Goal: Task Accomplishment & Management: Manage account settings

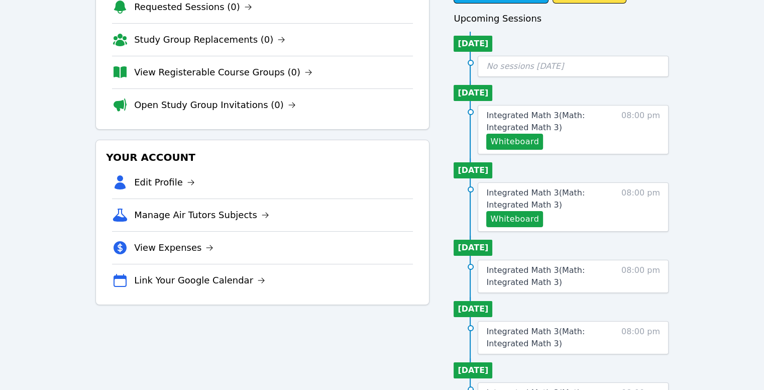
scroll to position [86, 0]
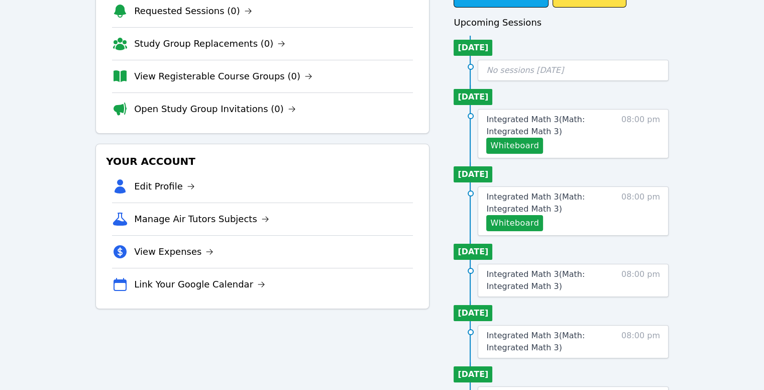
click at [416, 145] on div "Your Account Edit Profile Manage Air Tutors Subjects View Expenses Link Your Go…" at bounding box center [262, 226] width 334 height 165
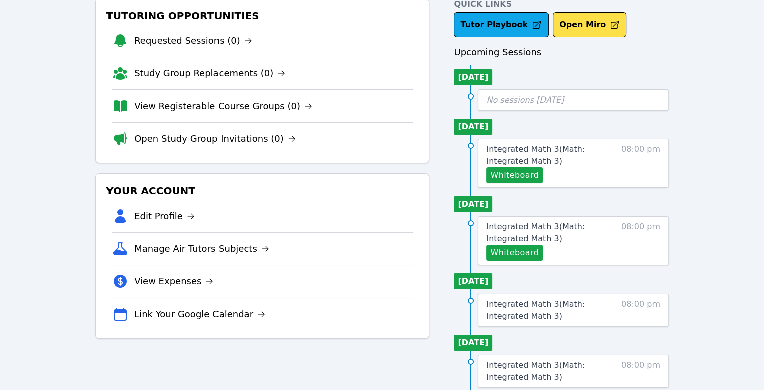
scroll to position [56, 0]
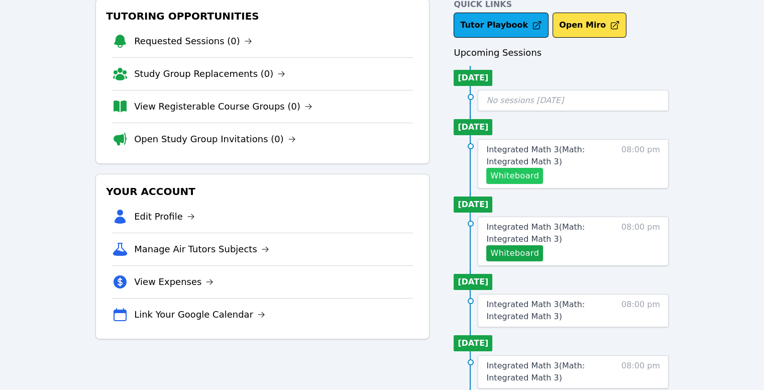
click at [518, 180] on button "Whiteboard" at bounding box center [514, 176] width 57 height 16
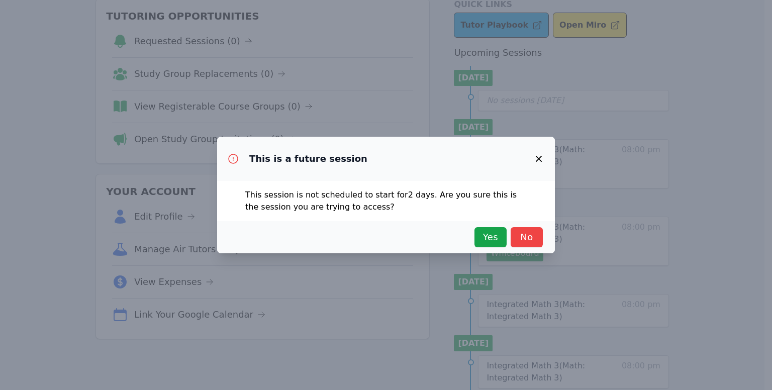
click at [540, 155] on icon "button" at bounding box center [539, 159] width 12 height 12
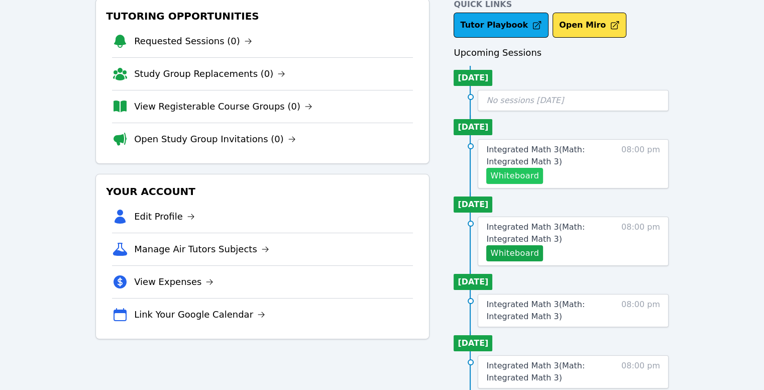
click at [521, 179] on button "Whiteboard" at bounding box center [514, 176] width 57 height 16
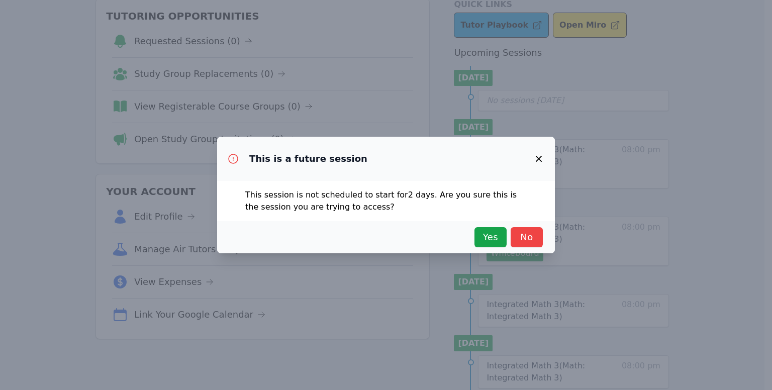
click at [536, 157] on icon "button" at bounding box center [539, 159] width 12 height 12
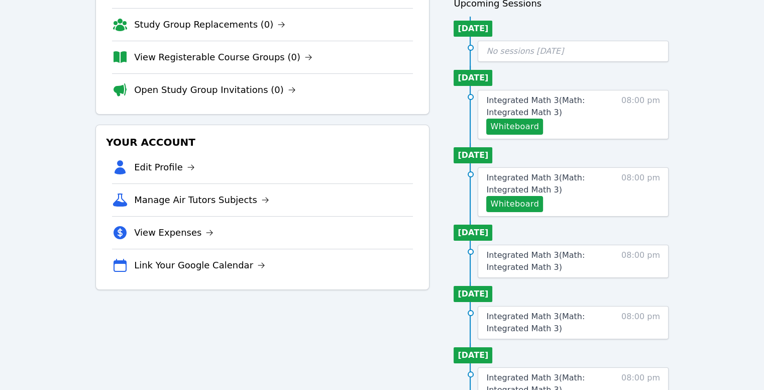
scroll to position [106, 0]
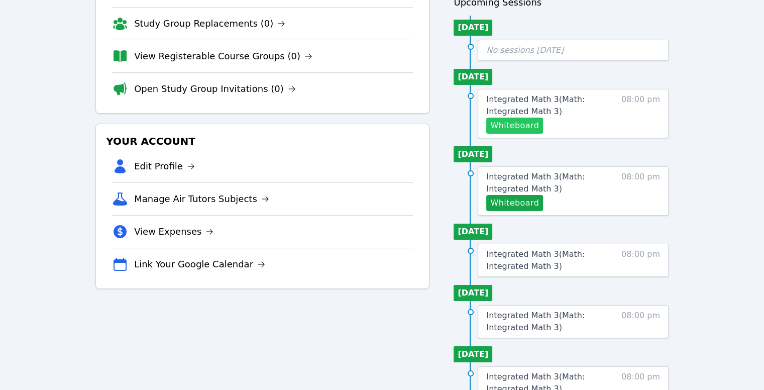
click at [517, 125] on button "Whiteboard" at bounding box center [514, 126] width 57 height 16
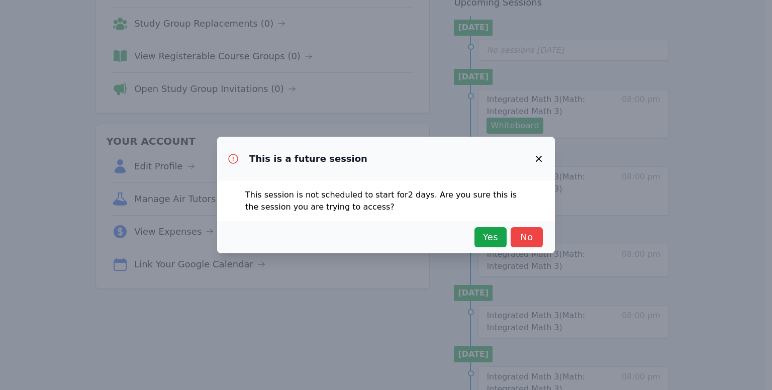
click at [534, 151] on button "button" at bounding box center [539, 159] width 24 height 24
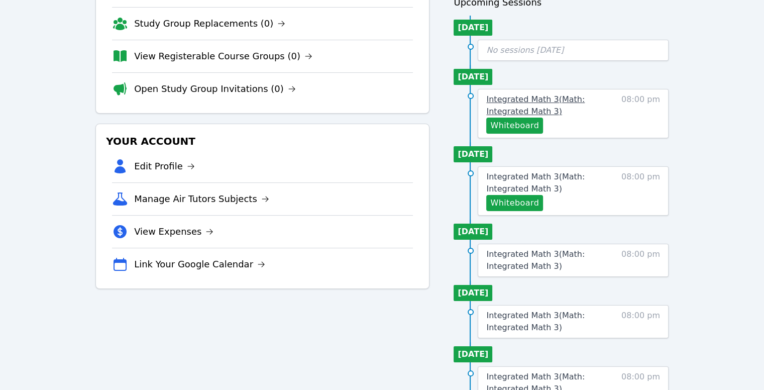
click at [519, 98] on span "Integrated Math 3 ( Math: Integrated Math 3 )" at bounding box center [535, 105] width 98 height 22
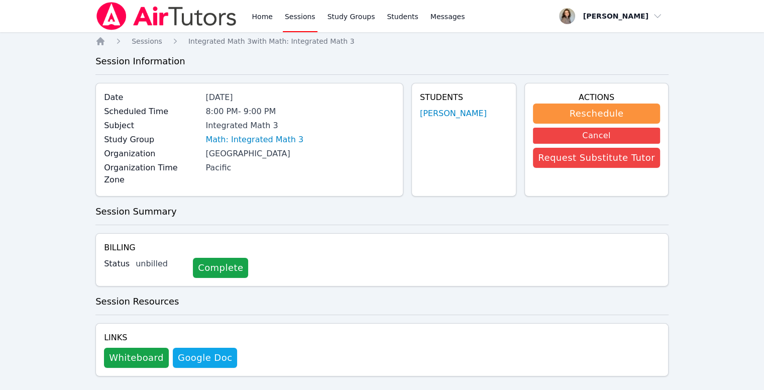
scroll to position [2, 0]
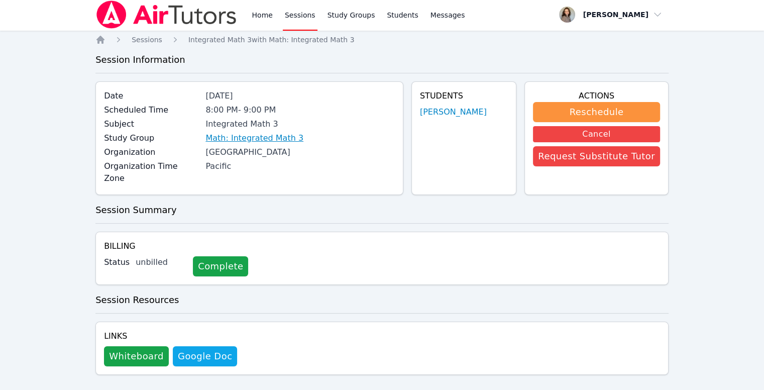
click at [245, 138] on link "Math: Integrated Math 3" at bounding box center [255, 138] width 98 height 12
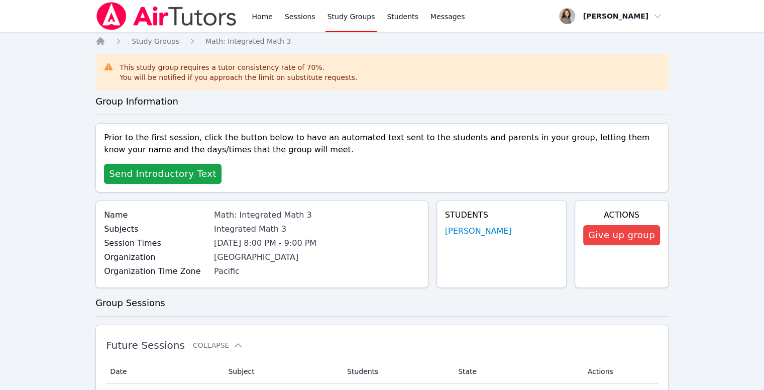
scroll to position [6, 0]
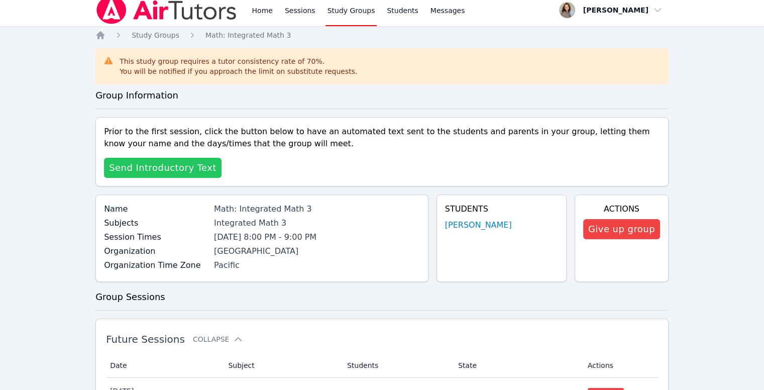
click at [199, 168] on span "Send Introductory Text" at bounding box center [163, 168] width 108 height 14
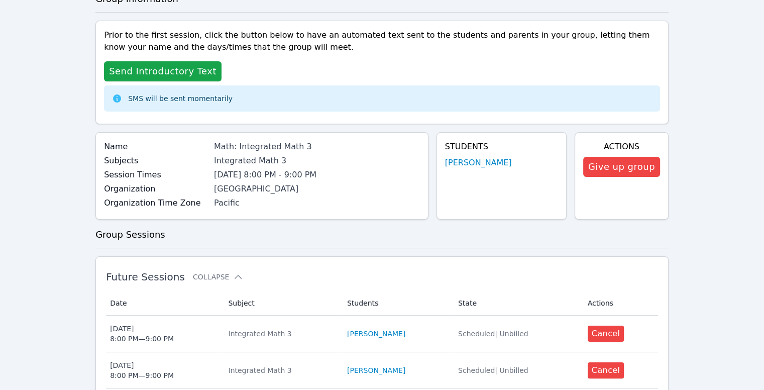
scroll to position [109, 0]
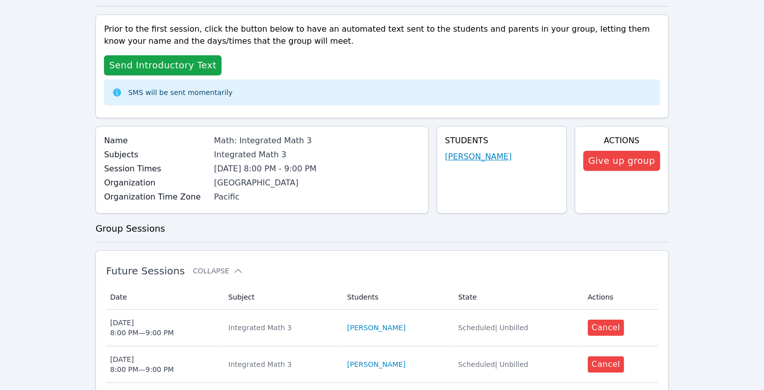
click at [471, 158] on link "[PERSON_NAME]" at bounding box center [478, 157] width 67 height 12
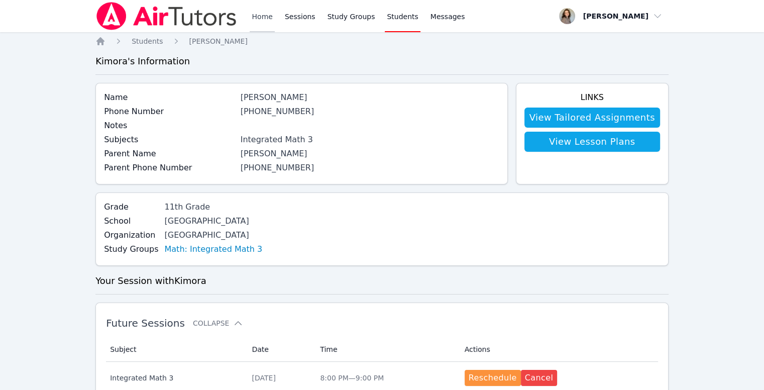
click at [250, 27] on link "Home" at bounding box center [262, 16] width 25 height 32
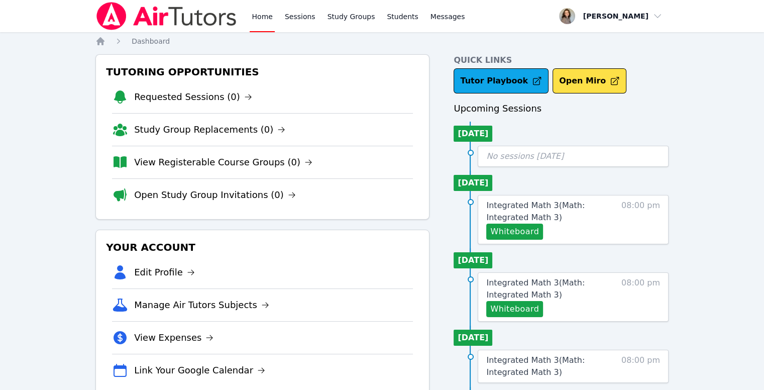
click at [260, 25] on link "Home" at bounding box center [262, 16] width 25 height 32
click at [264, 20] on link "Home" at bounding box center [262, 16] width 25 height 32
click at [585, 208] on span "Integrated Math 3 ( Math: Integrated Math 3 )" at bounding box center [535, 212] width 98 height 22
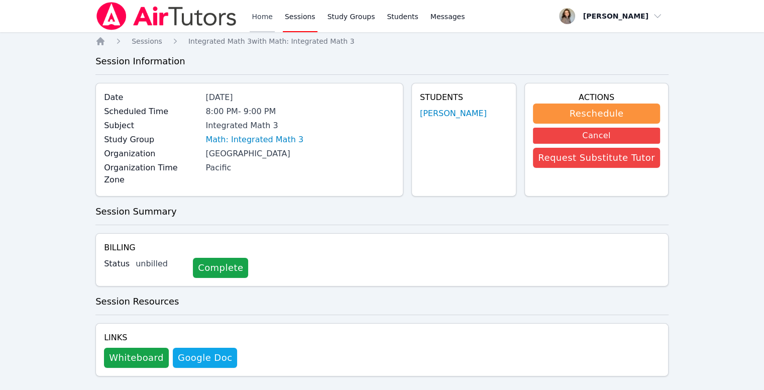
click at [271, 24] on link "Home" at bounding box center [262, 16] width 25 height 32
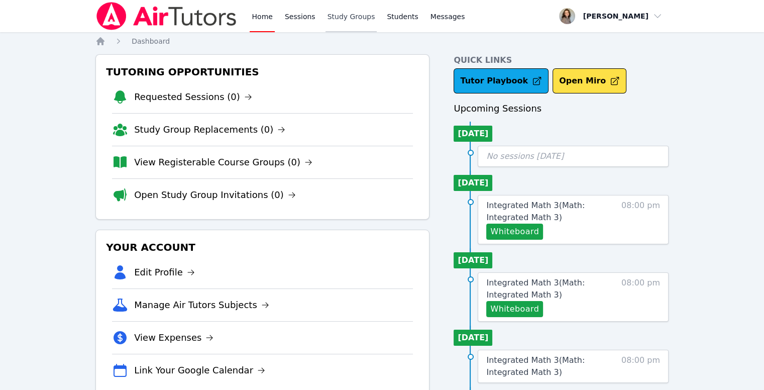
click at [338, 20] on link "Study Groups" at bounding box center [352, 16] width 52 height 32
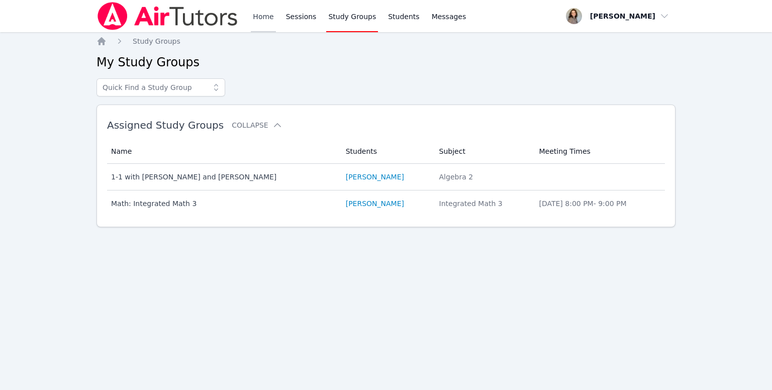
click at [260, 19] on link "Home" at bounding box center [263, 16] width 25 height 32
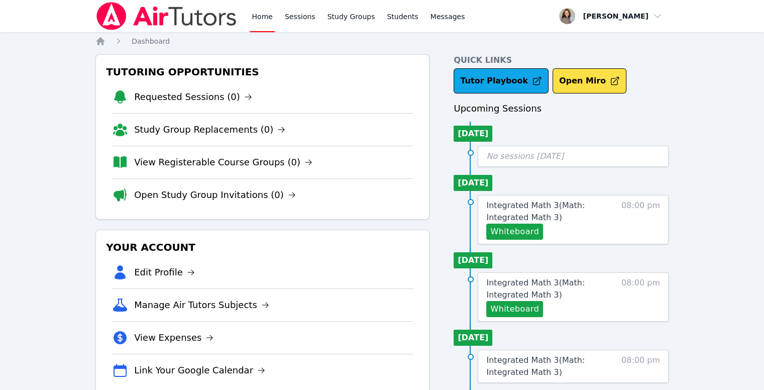
click at [260, 19] on link "Home" at bounding box center [262, 16] width 25 height 32
click at [100, 39] on icon "Breadcrumb" at bounding box center [100, 41] width 8 height 8
click at [258, 19] on link "Home" at bounding box center [262, 16] width 25 height 32
